Goal: Information Seeking & Learning: Learn about a topic

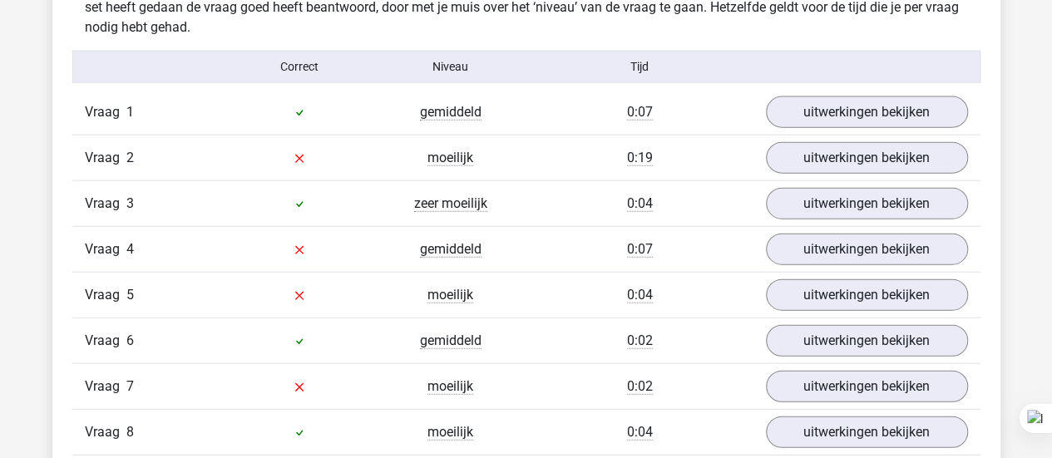
scroll to position [1860, 0]
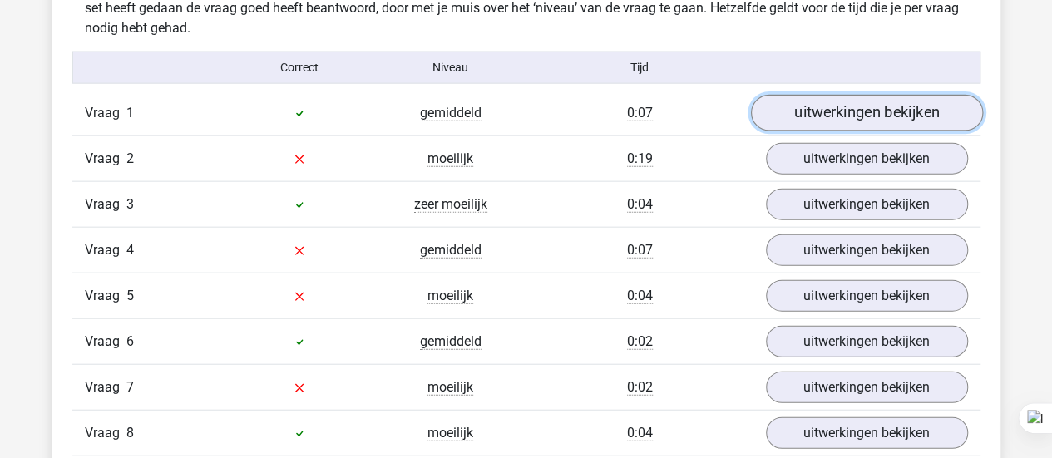
click at [885, 106] on link "uitwerkingen bekijken" at bounding box center [866, 113] width 232 height 37
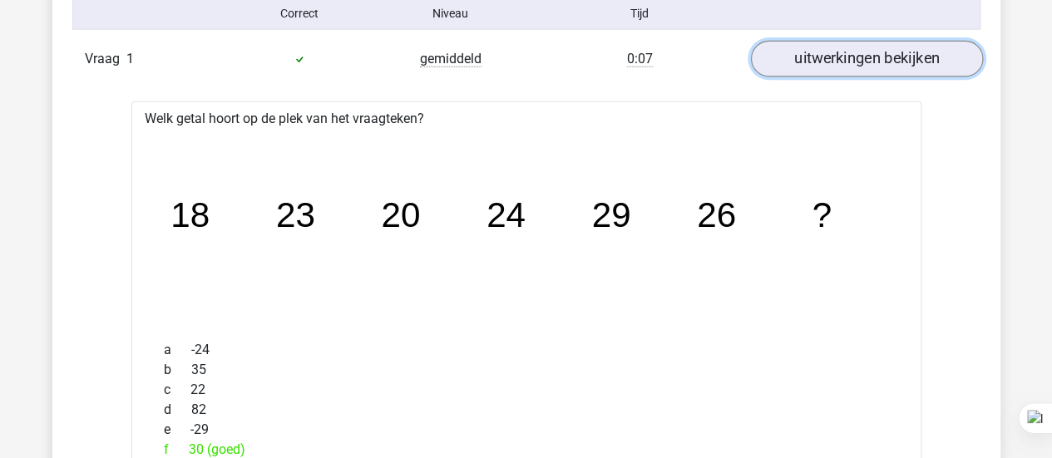
scroll to position [1915, 0]
click at [891, 61] on link "uitwerkingen bekijken" at bounding box center [866, 58] width 232 height 37
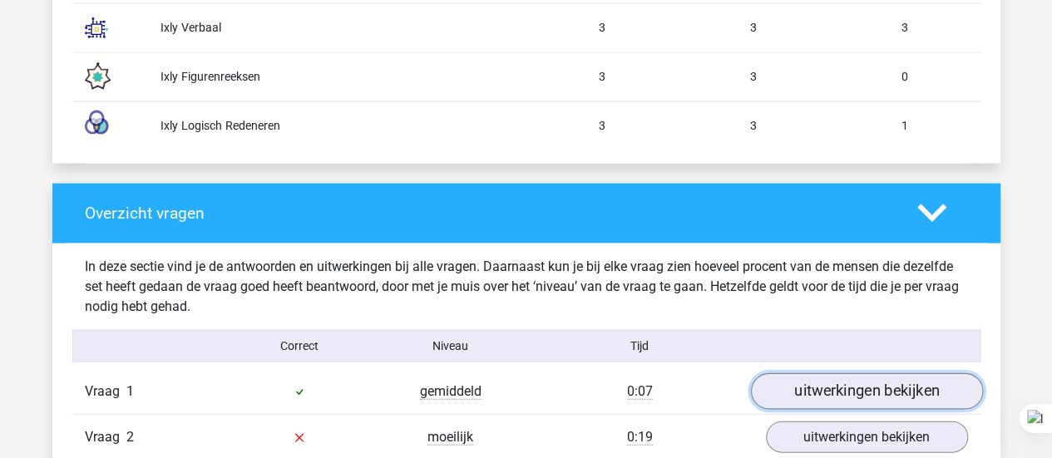
scroll to position [1608, 0]
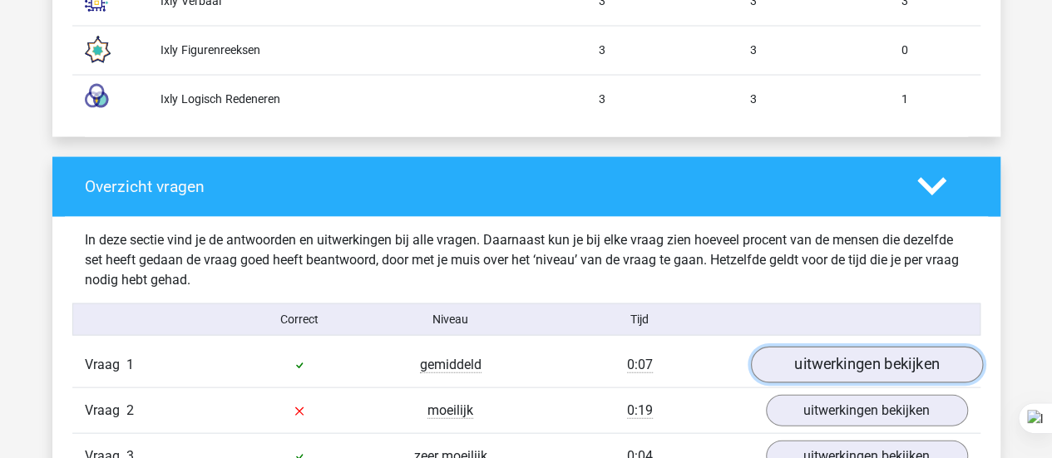
click at [824, 366] on link "uitwerkingen bekijken" at bounding box center [866, 365] width 232 height 37
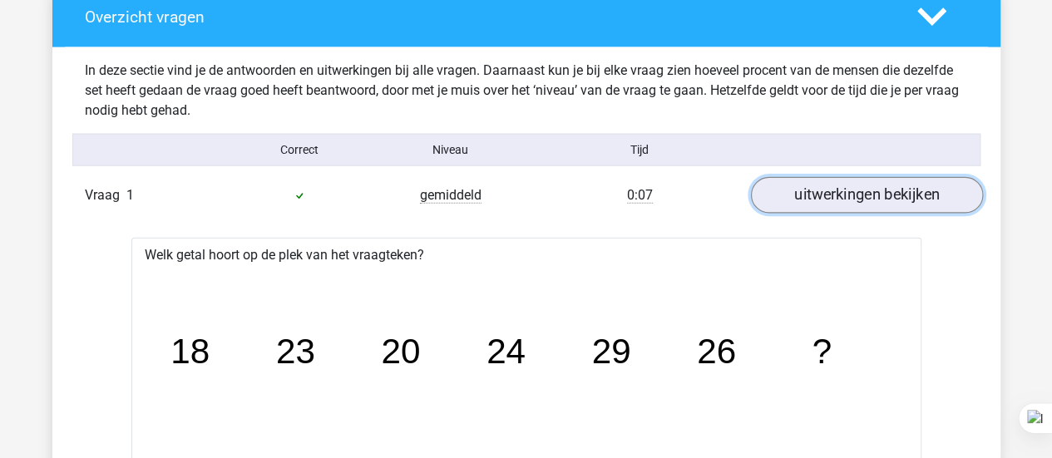
scroll to position [1779, 0]
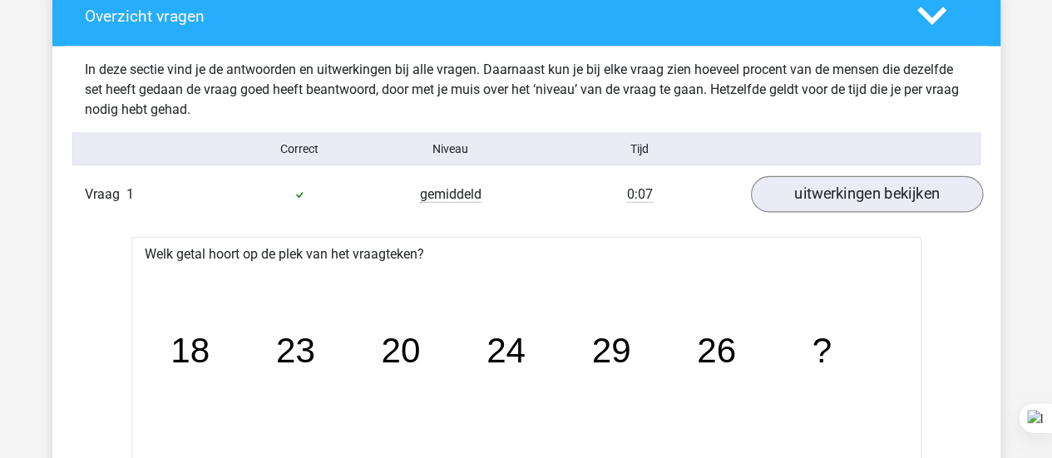
click at [824, 366] on tspan "?" at bounding box center [821, 351] width 19 height 39
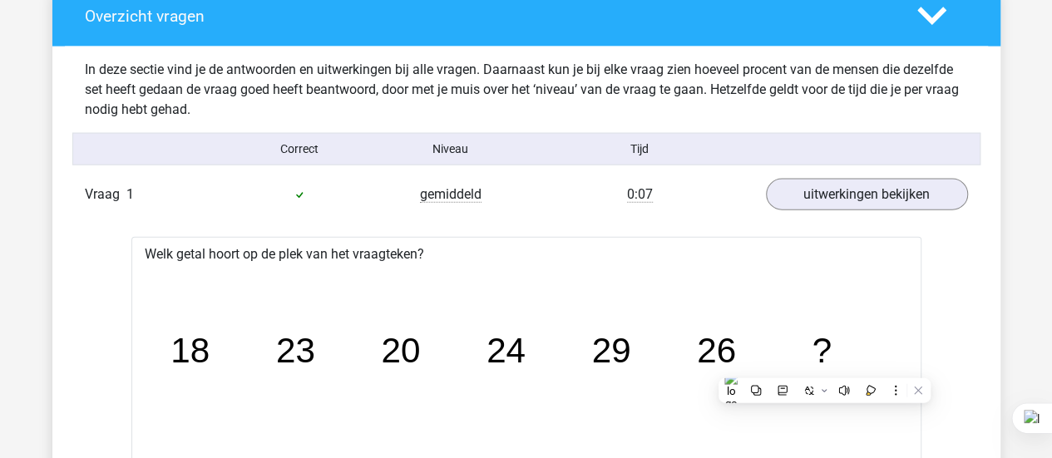
click at [706, 342] on tspan "26" at bounding box center [716, 351] width 39 height 39
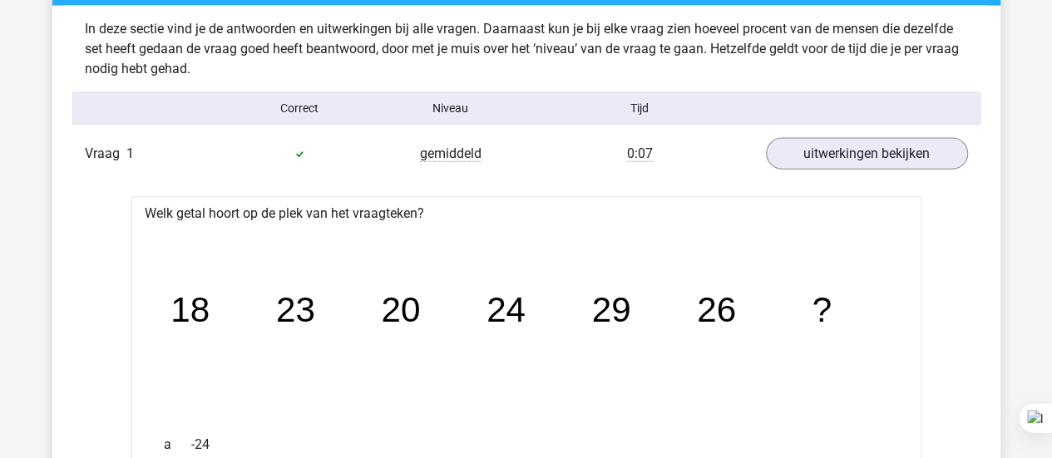
scroll to position [1819, 0]
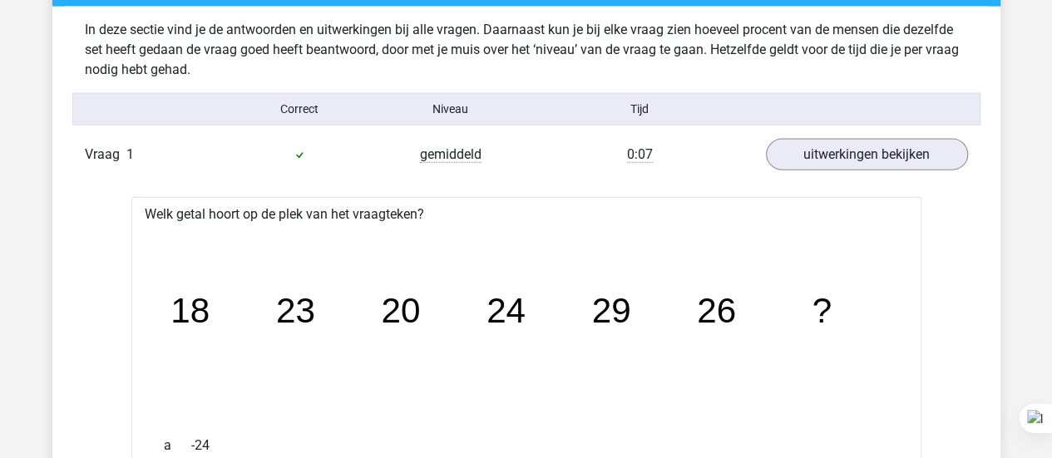
click at [706, 342] on icon "image/svg+xml 18 23 20 24 29 26 ?" at bounding box center [526, 323] width 737 height 185
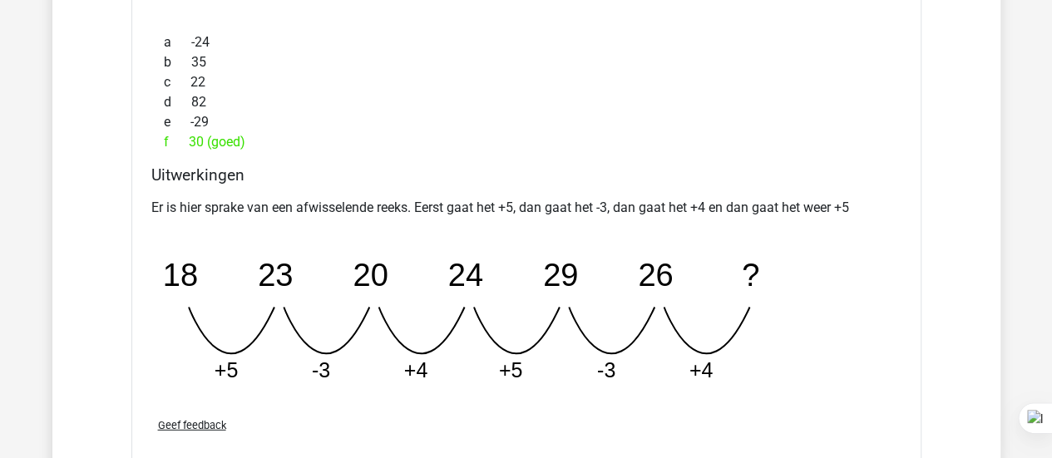
scroll to position [2291, 0]
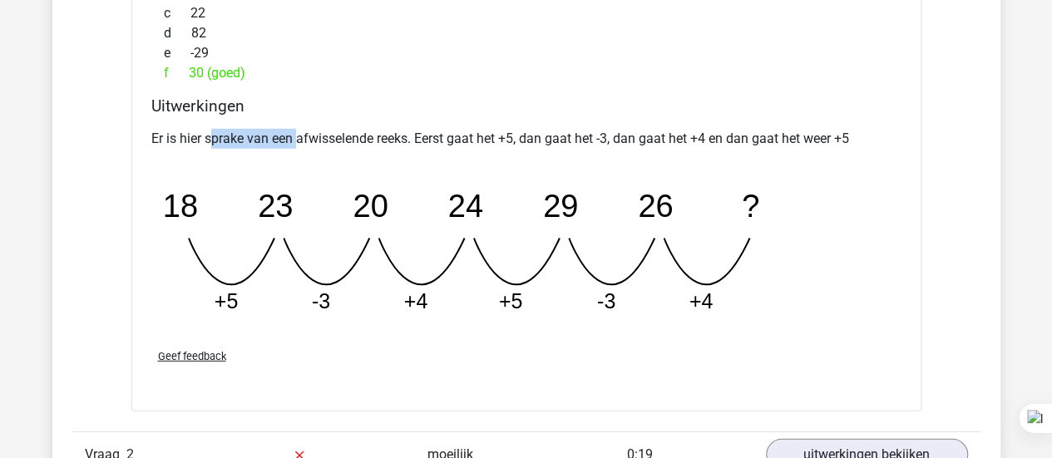
drag, startPoint x: 213, startPoint y: 127, endPoint x: 301, endPoint y: 134, distance: 88.4
click at [301, 134] on p "Er is hier sprake van een afwisselende reeks. Eerst gaat het +5, dan gaat het -…" at bounding box center [526, 139] width 750 height 20
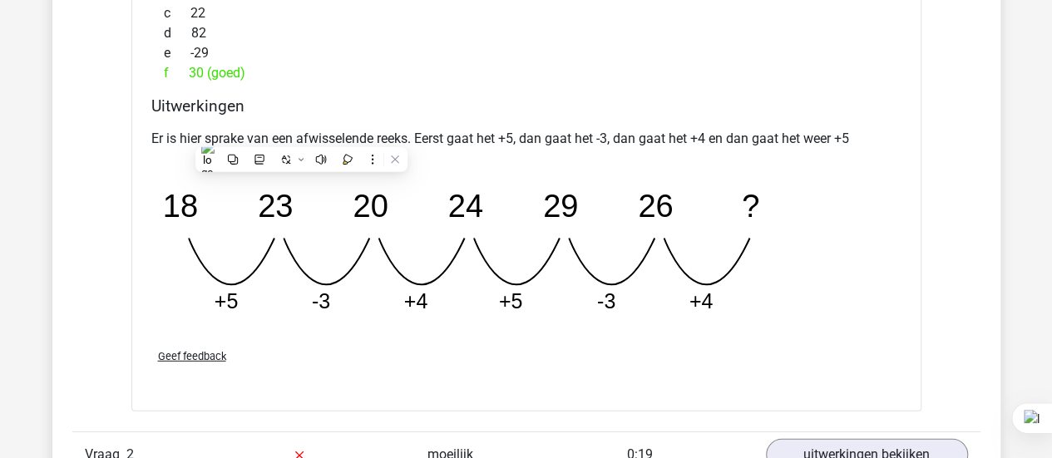
click at [469, 132] on p "Er is hier sprake van een afwisselende reeks. Eerst gaat het +5, dan gaat het -…" at bounding box center [526, 139] width 750 height 20
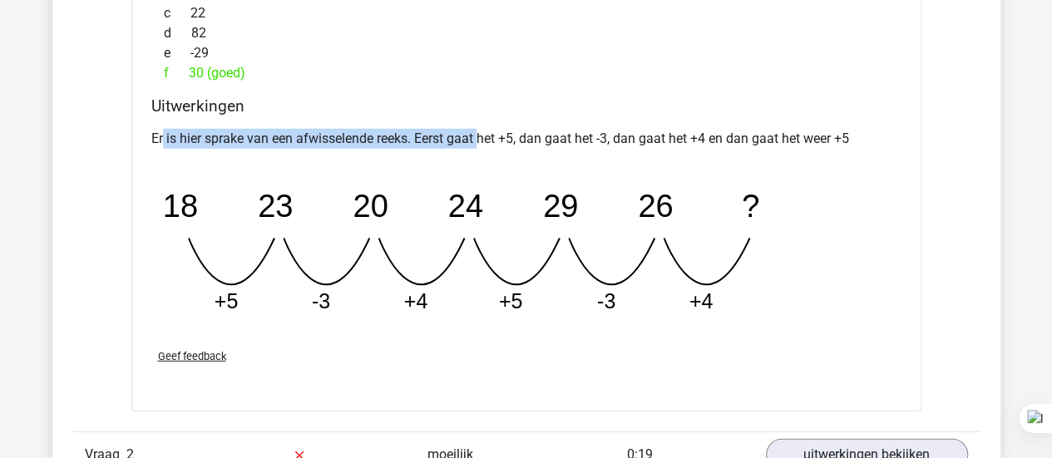
drag, startPoint x: 161, startPoint y: 132, endPoint x: 483, endPoint y: 142, distance: 321.3
click at [483, 142] on p "Er is hier sprake van een afwisselende reeks. Eerst gaat het +5, dan gaat het -…" at bounding box center [526, 139] width 750 height 20
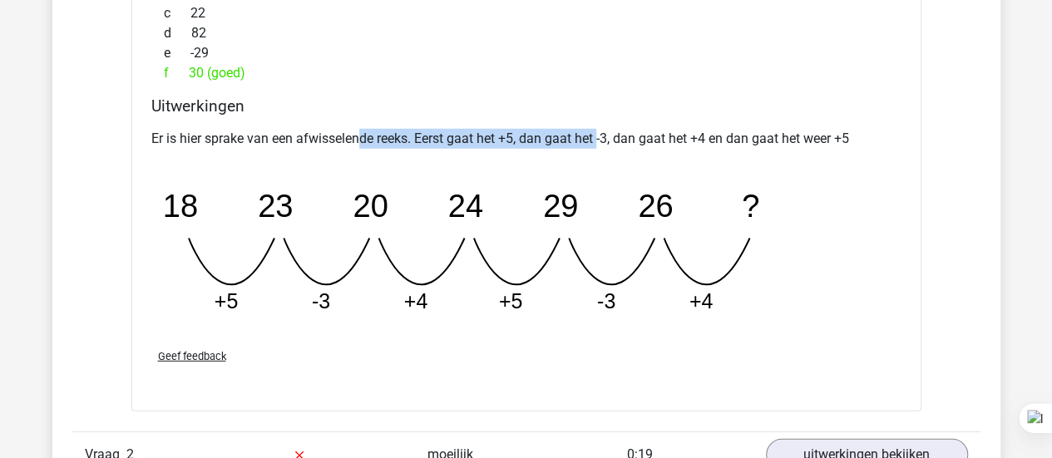
drag, startPoint x: 379, startPoint y: 132, endPoint x: 599, endPoint y: 142, distance: 220.7
click at [599, 142] on p "Er is hier sprake van een afwisselende reeks. Eerst gaat het +5, dan gaat het -…" at bounding box center [526, 139] width 750 height 20
click at [421, 135] on p "Er is hier sprake van een afwisselende reeks. Eerst gaat het +5, dan gaat het -…" at bounding box center [526, 139] width 750 height 20
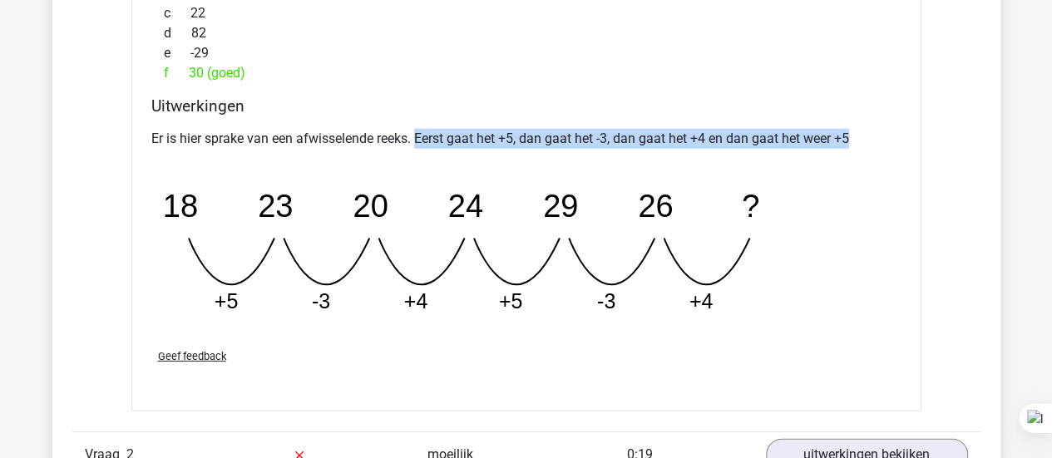
drag, startPoint x: 416, startPoint y: 134, endPoint x: 905, endPoint y: 144, distance: 489.3
click at [905, 144] on div "Uitwerkingen Er is hier sprake van een afwisselende reeks. Eerst gaat het +5, d…" at bounding box center [527, 216] width 764 height 239
drag, startPoint x: 416, startPoint y: 138, endPoint x: 928, endPoint y: 125, distance: 511.8
click at [928, 125] on div "Vraag 1 gemiddeld 0:07 uitwerkingen bekijken Welk getal hoort op de plek van he…" at bounding box center [527, 366] width 884 height 1413
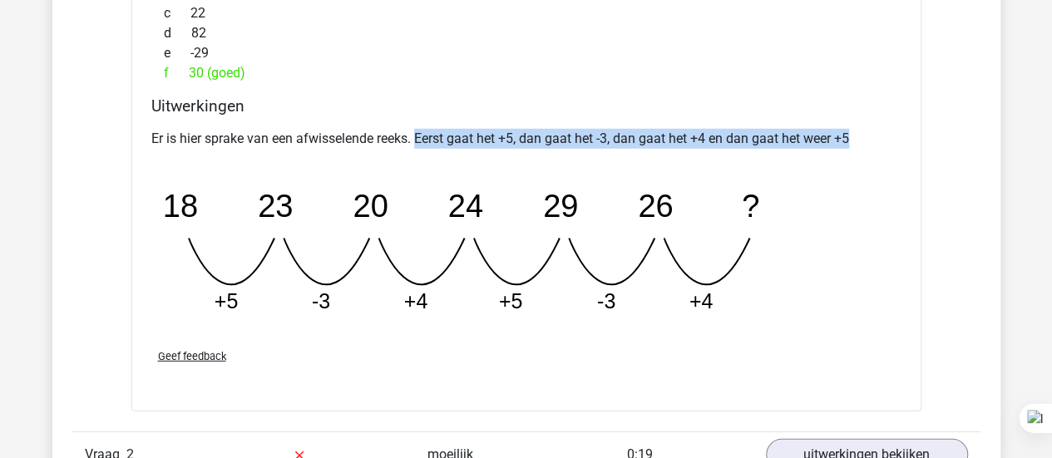
click at [928, 125] on div "Vraag 1 gemiddeld 0:07 uitwerkingen bekijken Welk getal hoort op de plek van he…" at bounding box center [527, 366] width 884 height 1413
drag, startPoint x: 414, startPoint y: 133, endPoint x: 875, endPoint y: 124, distance: 461.0
click at [875, 124] on div "Er is hier sprake van een afwisselende reeks. Eerst gaat het +5, dan gaat het -…" at bounding box center [526, 228] width 750 height 213
click at [603, 134] on p "Er is hier sprake van een afwisselende reeks. Eerst gaat het +5, dan gaat het -…" at bounding box center [526, 139] width 750 height 20
drag, startPoint x: 418, startPoint y: 131, endPoint x: 854, endPoint y: 136, distance: 436.8
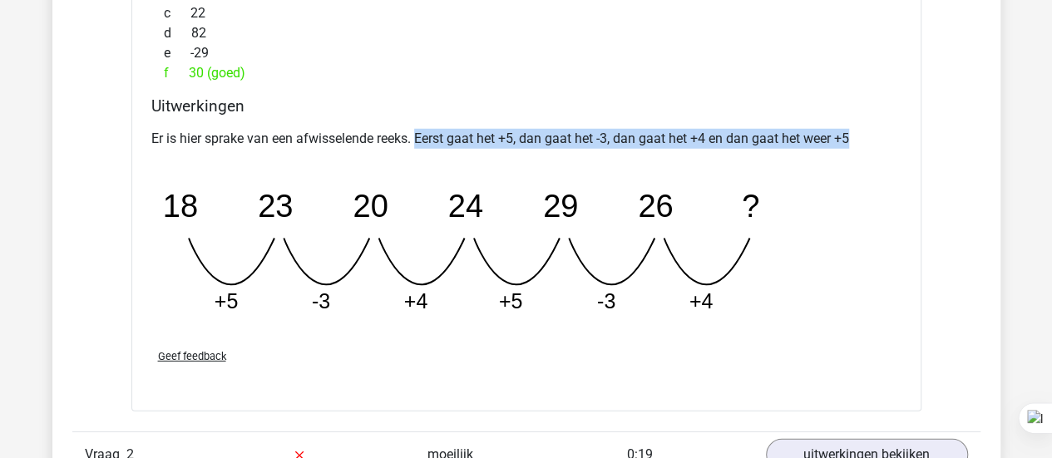
click at [854, 136] on p "Er is hier sprake van een afwisselende reeks. Eerst gaat het +5, dan gaat het -…" at bounding box center [526, 139] width 750 height 20
click at [626, 131] on p "Er is hier sprake van een afwisselende reeks. Eerst gaat het +5, dan gaat het -…" at bounding box center [526, 139] width 750 height 20
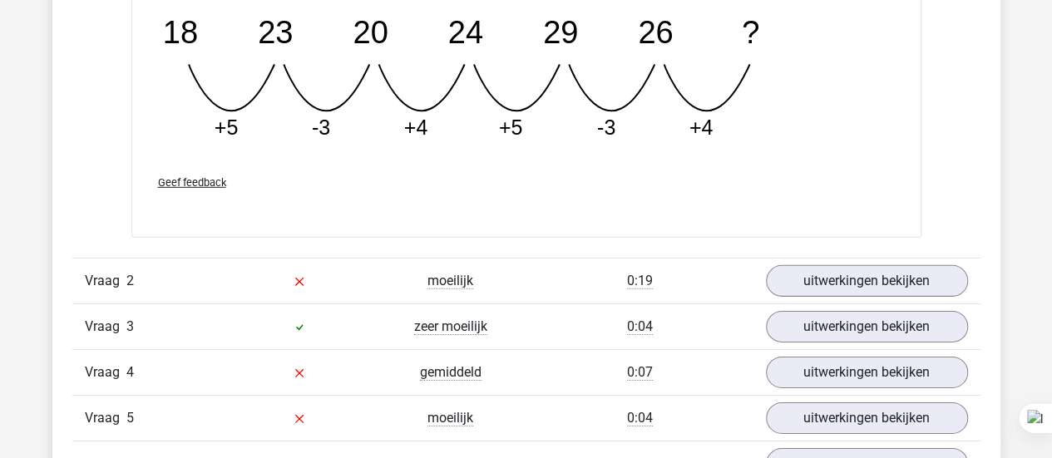
scroll to position [2464, 0]
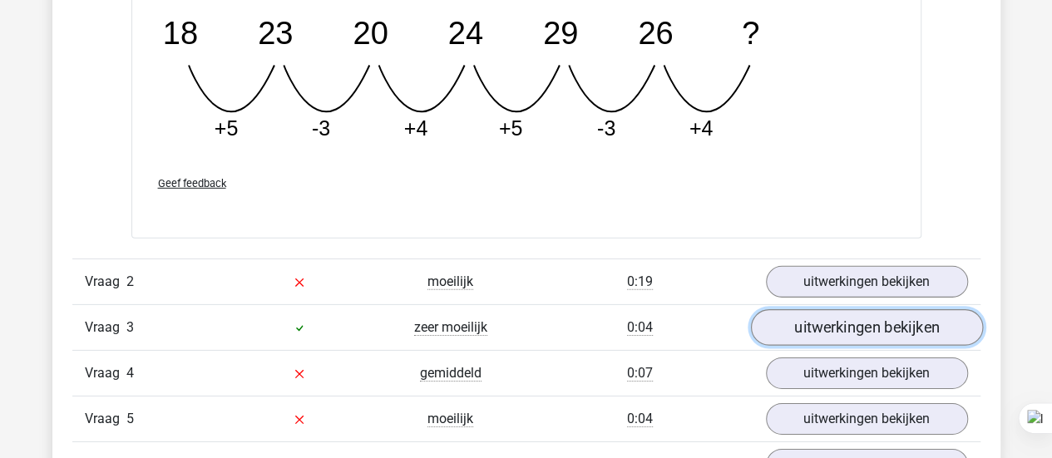
click at [835, 324] on link "uitwerkingen bekijken" at bounding box center [866, 327] width 232 height 37
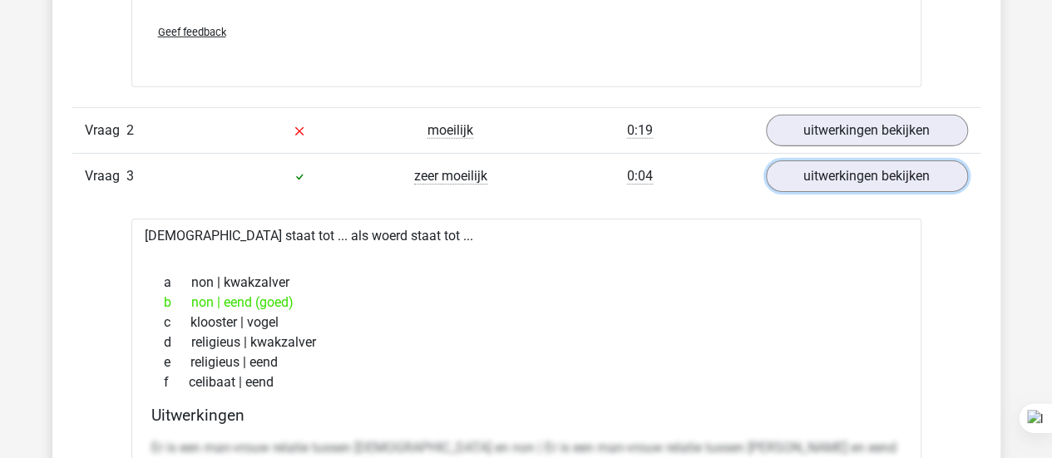
scroll to position [2615, 0]
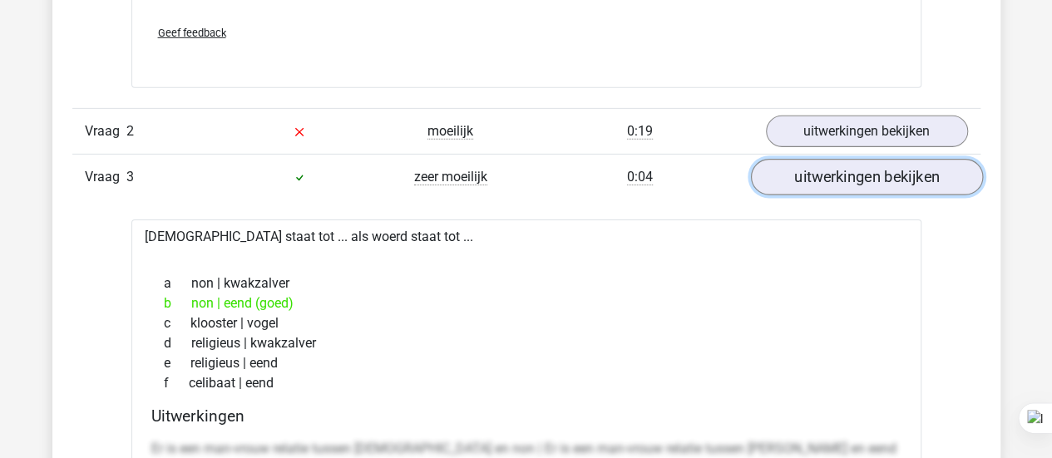
click at [831, 175] on link "uitwerkingen bekijken" at bounding box center [866, 177] width 232 height 37
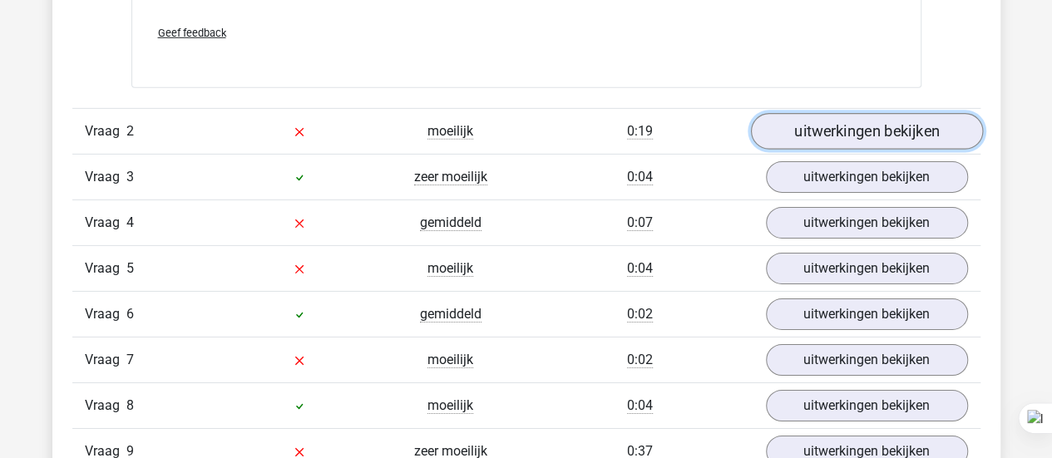
click at [854, 122] on link "uitwerkingen bekijken" at bounding box center [866, 131] width 232 height 37
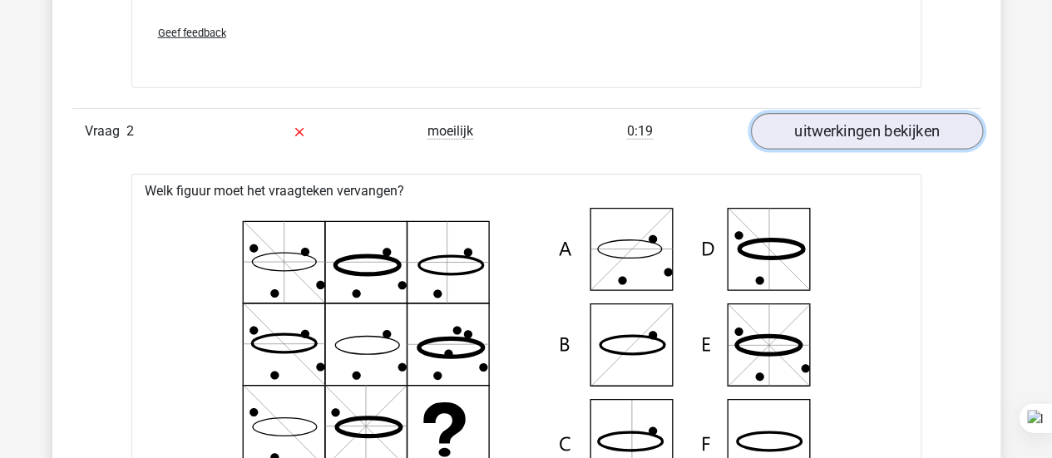
click at [854, 122] on link "uitwerkingen bekijken" at bounding box center [866, 131] width 232 height 37
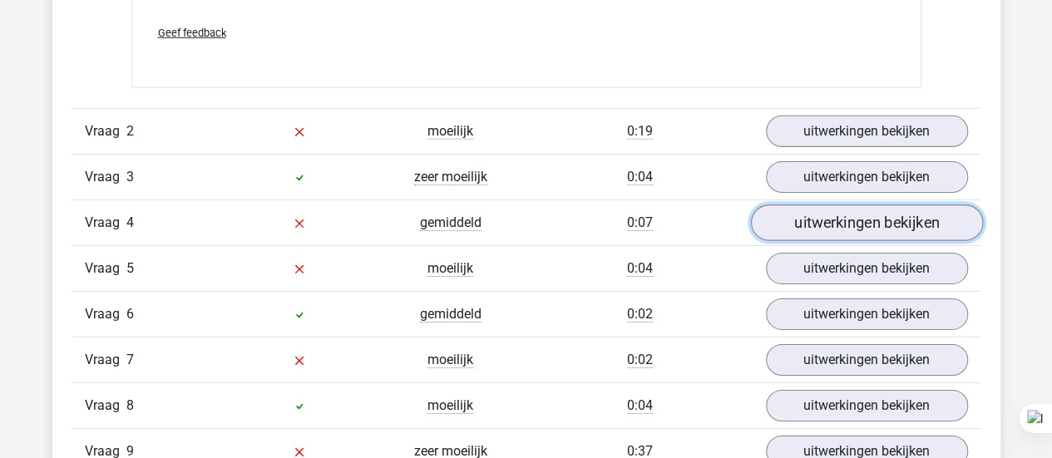
click at [899, 220] on link "uitwerkingen bekijken" at bounding box center [866, 223] width 232 height 37
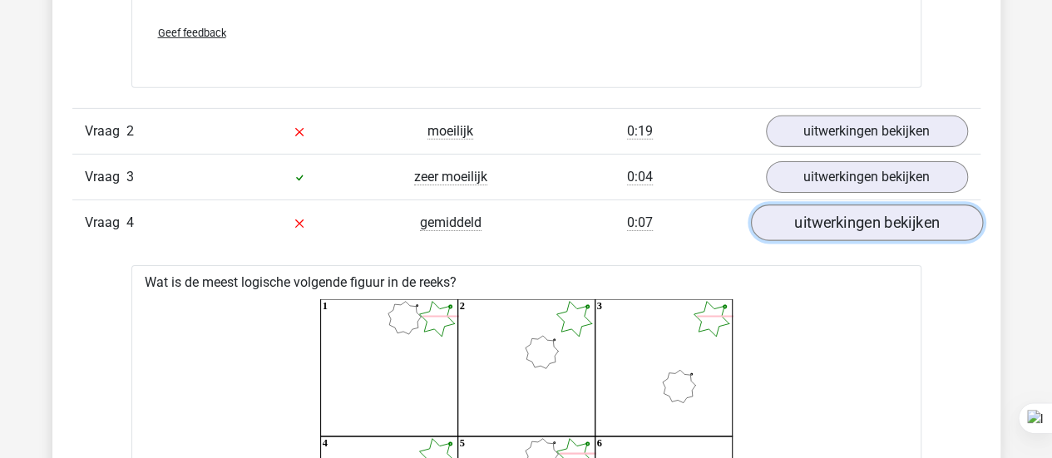
click at [899, 222] on link "uitwerkingen bekijken" at bounding box center [866, 223] width 232 height 37
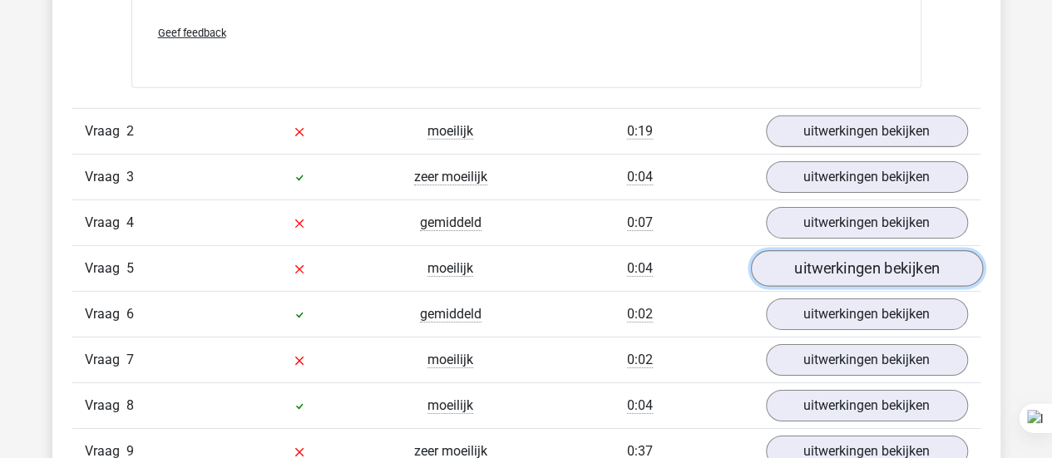
click at [829, 264] on link "uitwerkingen bekijken" at bounding box center [866, 268] width 232 height 37
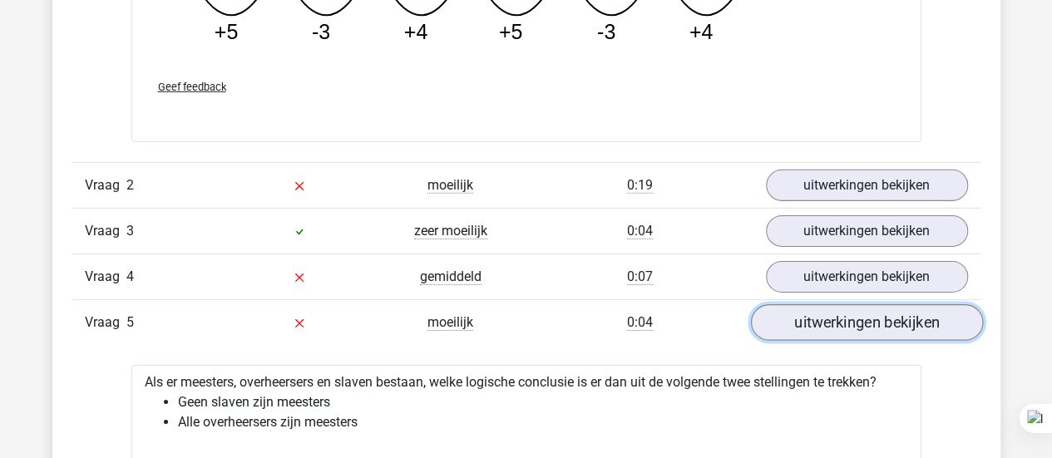
scroll to position [2562, 0]
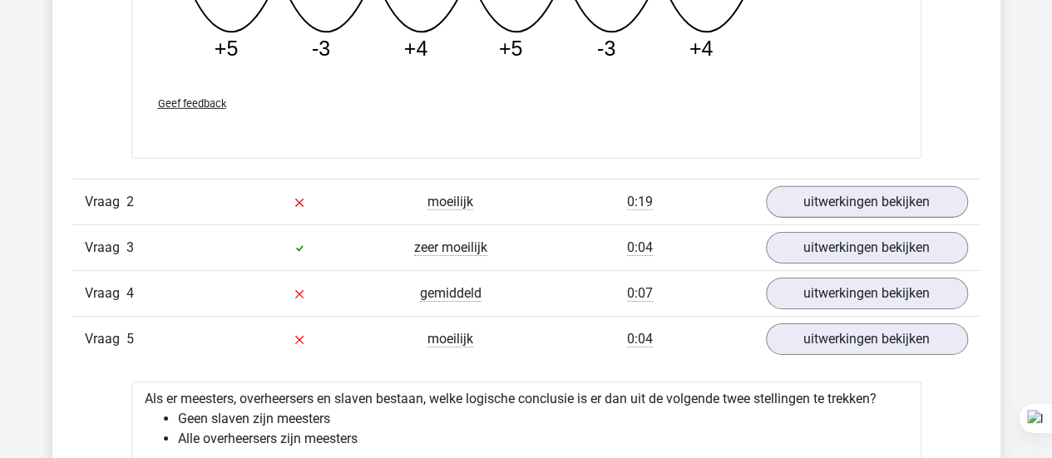
scroll to position [2545, 0]
click at [189, 416] on li "Geen slaven zijn meesters" at bounding box center [543, 419] width 730 height 20
click at [247, 440] on li "Alle overheersers zijn meesters" at bounding box center [543, 438] width 730 height 20
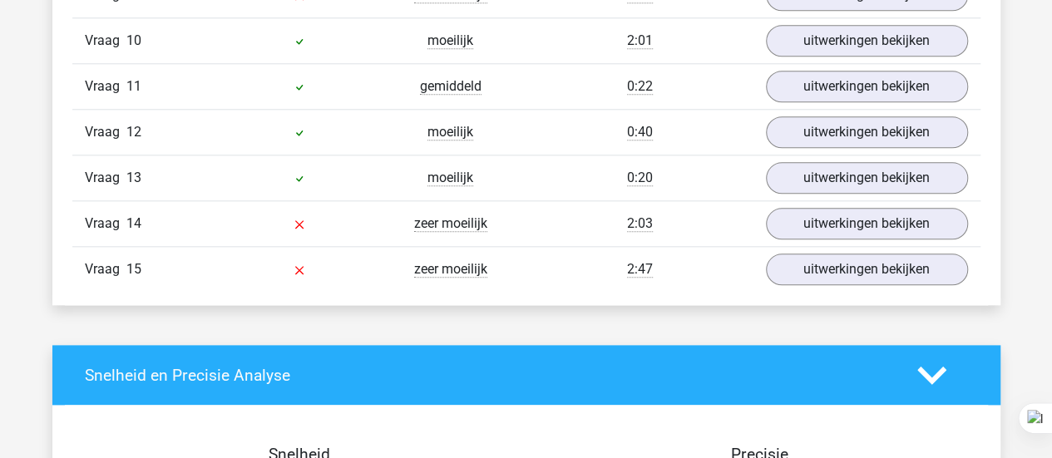
scroll to position [3976, 0]
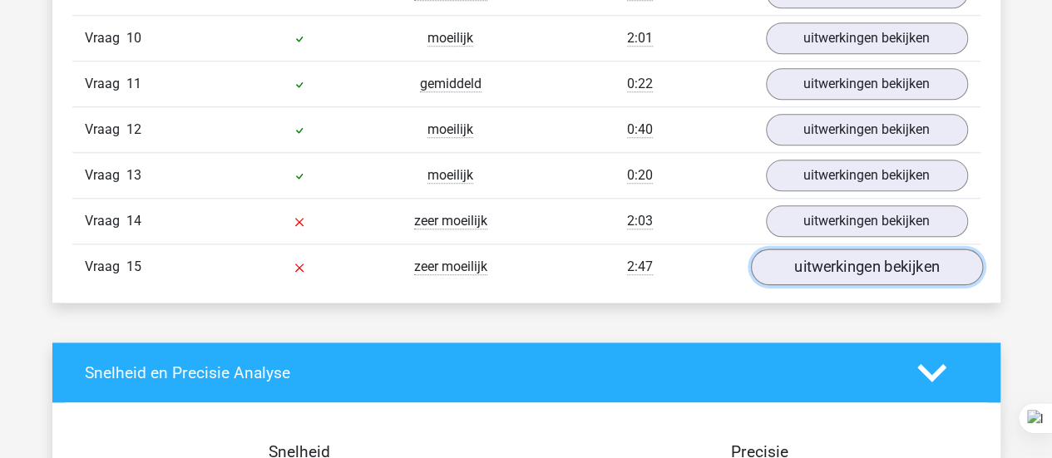
click at [839, 262] on link "uitwerkingen bekijken" at bounding box center [866, 267] width 232 height 37
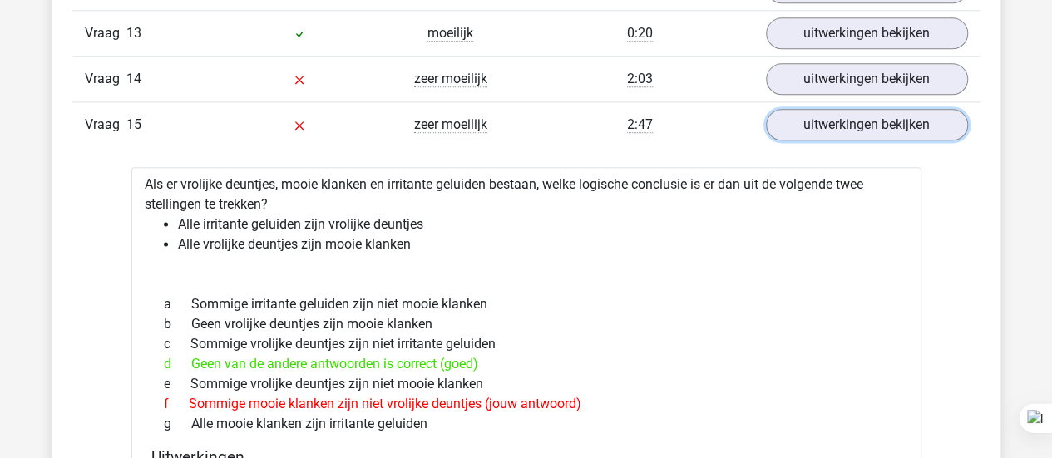
scroll to position [4119, 0]
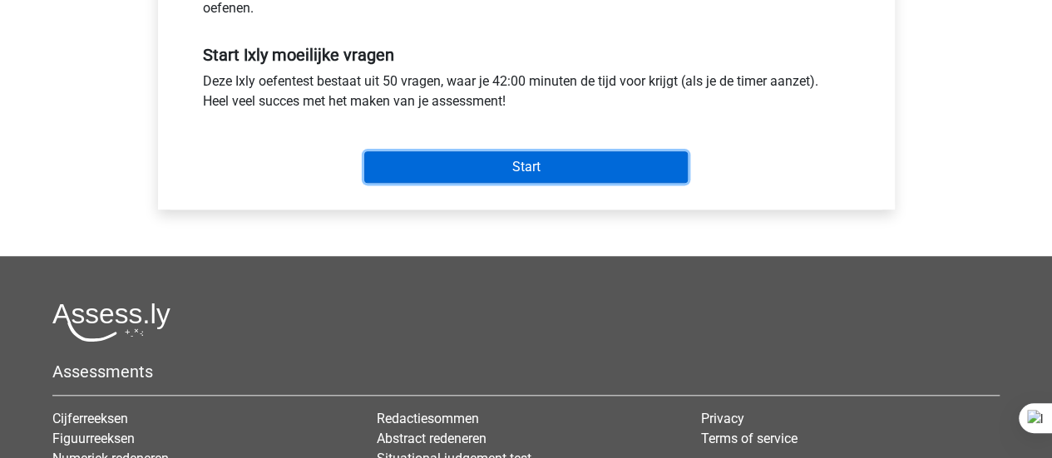
click at [562, 171] on input "Start" at bounding box center [526, 167] width 324 height 32
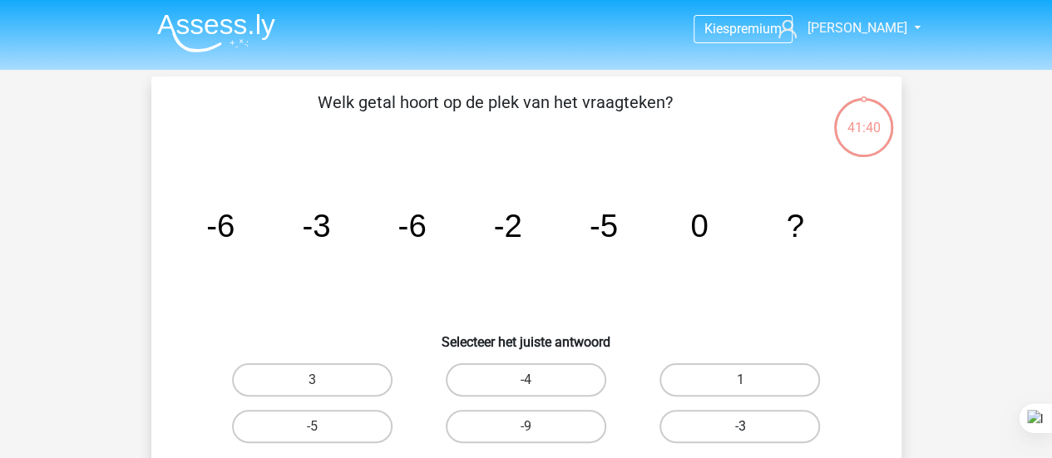
click at [730, 435] on label "-3" at bounding box center [740, 426] width 161 height 33
click at [740, 435] on input "-3" at bounding box center [745, 432] width 11 height 11
radio input "true"
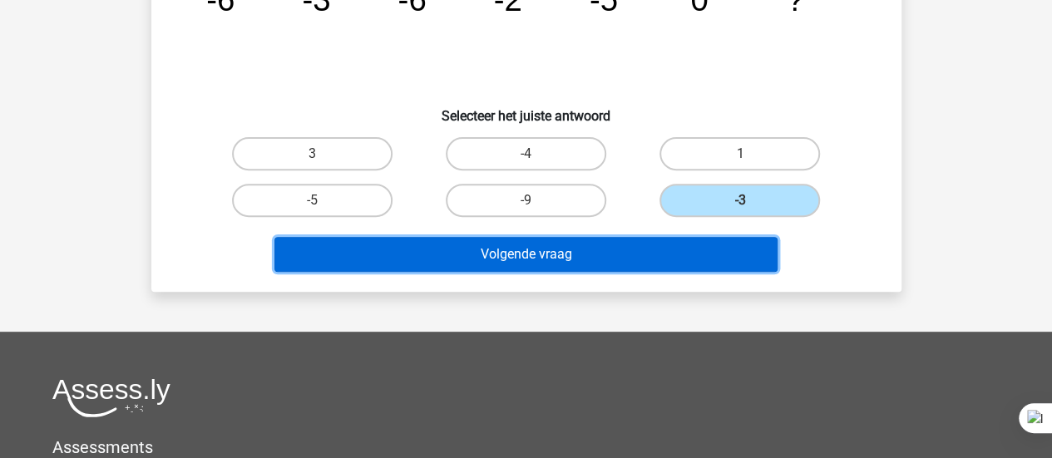
click at [621, 256] on button "Volgende vraag" at bounding box center [526, 254] width 503 height 35
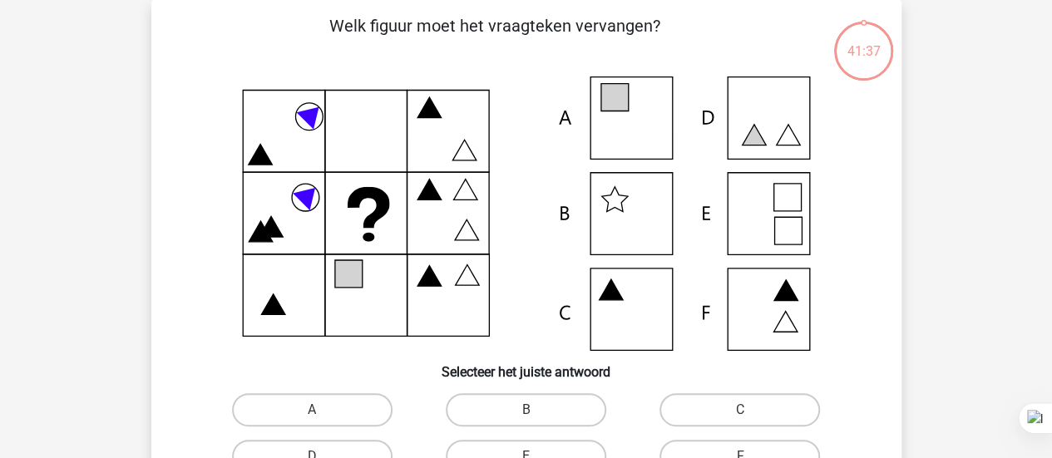
scroll to position [77, 0]
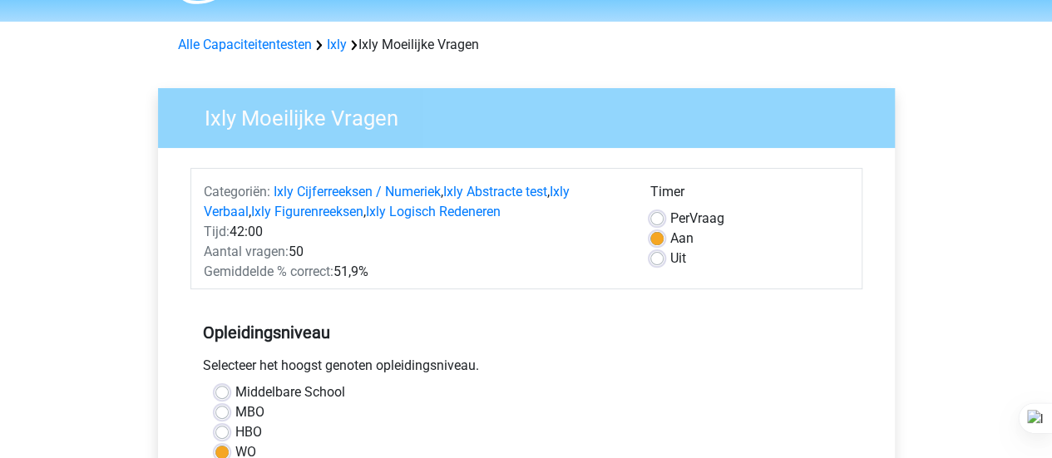
scroll to position [47, 0]
